Goal: Information Seeking & Learning: Learn about a topic

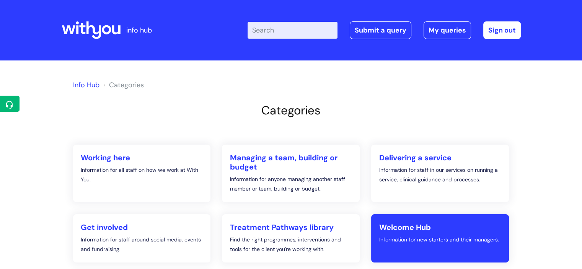
click at [394, 226] on h2 "Welcome Hub" at bounding box center [440, 227] width 122 height 9
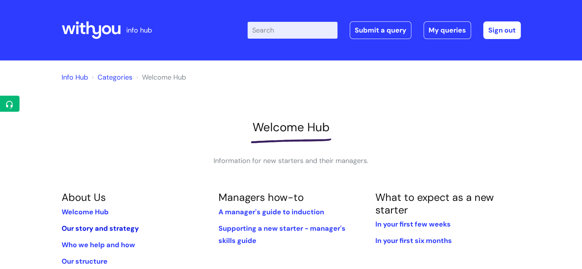
click at [118, 226] on link "Our story and strategy" at bounding box center [100, 228] width 77 height 9
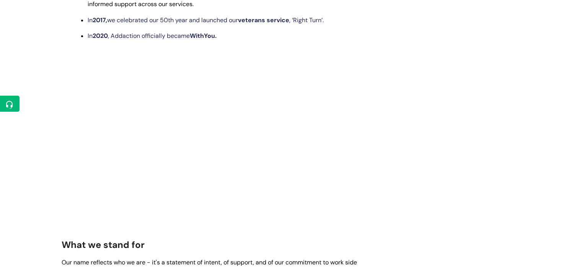
scroll to position [658, 0]
